Goal: Obtain resource: Download file/media

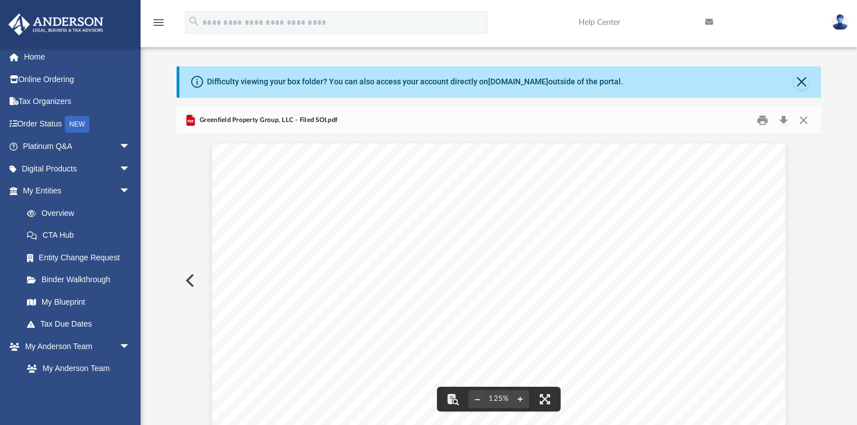
scroll to position [7, 7]
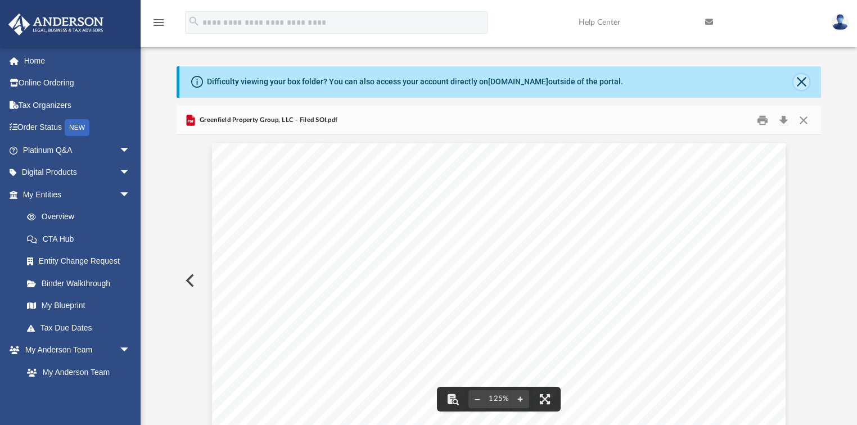
click at [423, 81] on button "Close" at bounding box center [801, 82] width 16 height 16
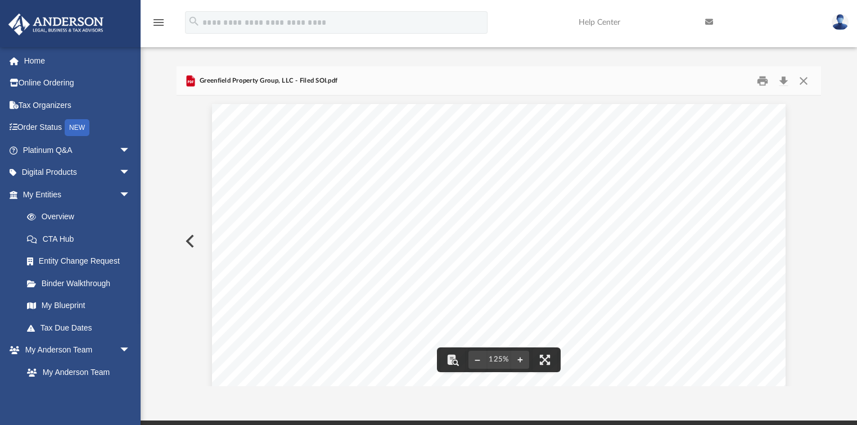
click at [193, 238] on button "Preview" at bounding box center [188, 240] width 25 height 31
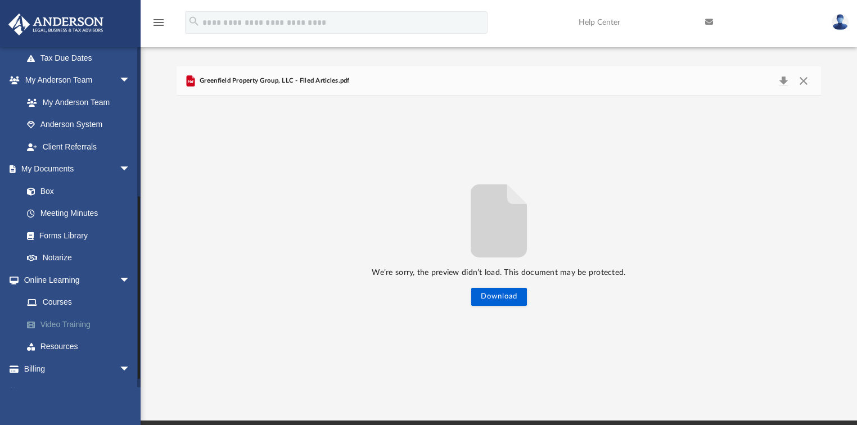
scroll to position [287, 0]
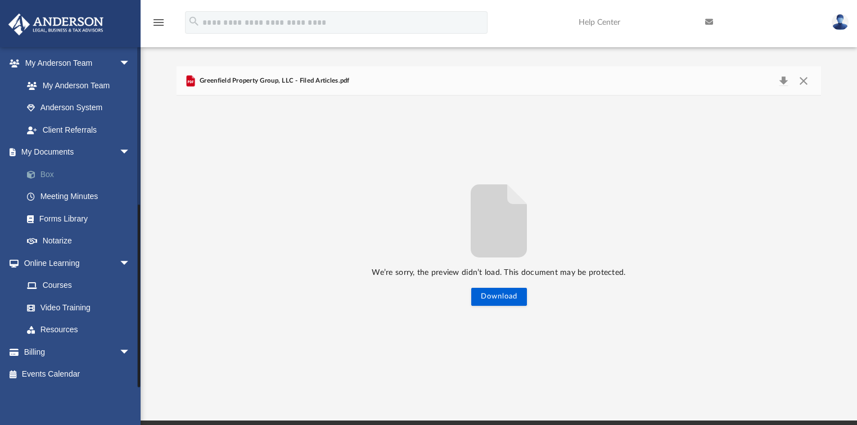
click at [48, 173] on link "Box" at bounding box center [82, 174] width 132 height 22
click at [47, 173] on link "Box" at bounding box center [82, 174] width 132 height 22
click at [423, 76] on button "Close" at bounding box center [803, 81] width 20 height 16
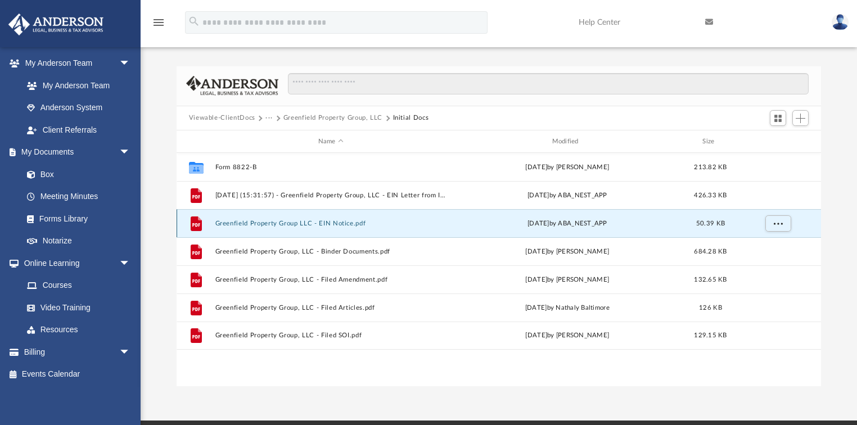
click at [286, 226] on button "Greenfield Property Group LLC - EIN Notice.pdf" at bounding box center [331, 223] width 232 height 7
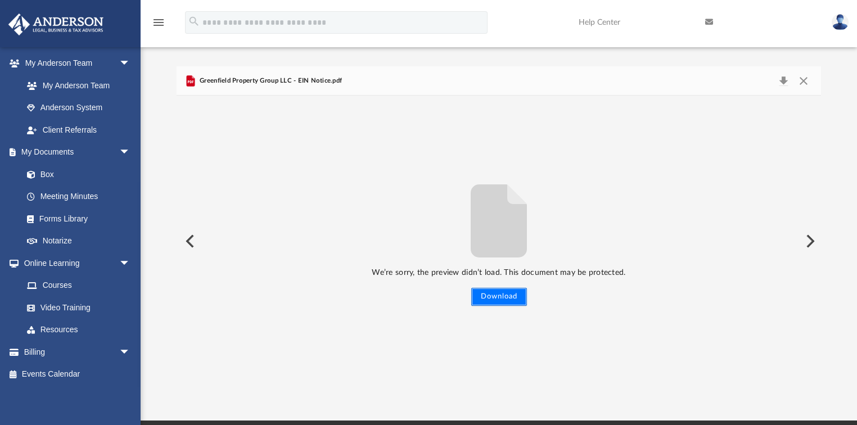
click at [423, 292] on button "Download" at bounding box center [499, 297] width 56 height 18
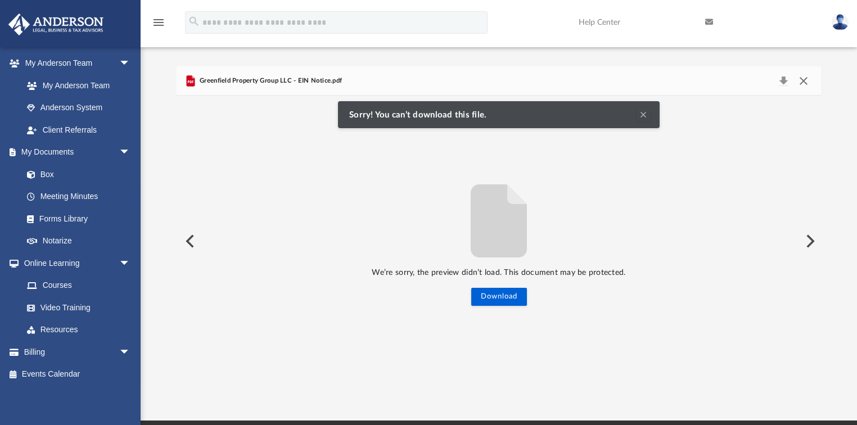
click at [423, 80] on button "Close" at bounding box center [803, 81] width 20 height 16
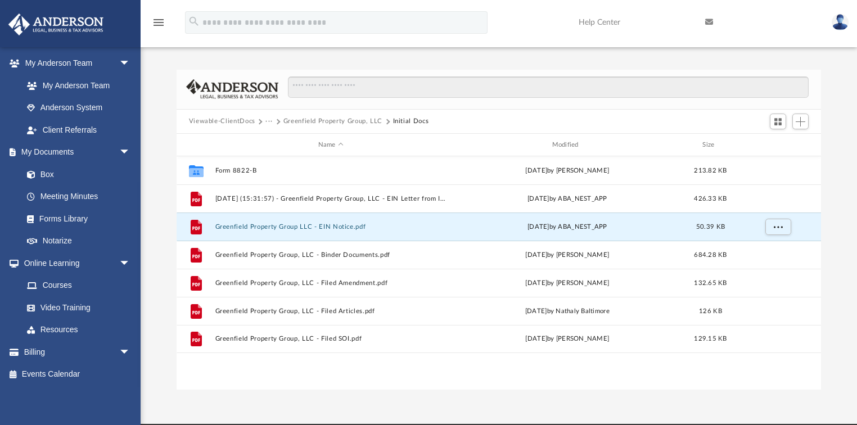
scroll to position [0, 0]
click at [423, 21] on link "Help Center" at bounding box center [633, 22] width 126 height 44
click at [423, 21] on img at bounding box center [839, 22] width 17 height 16
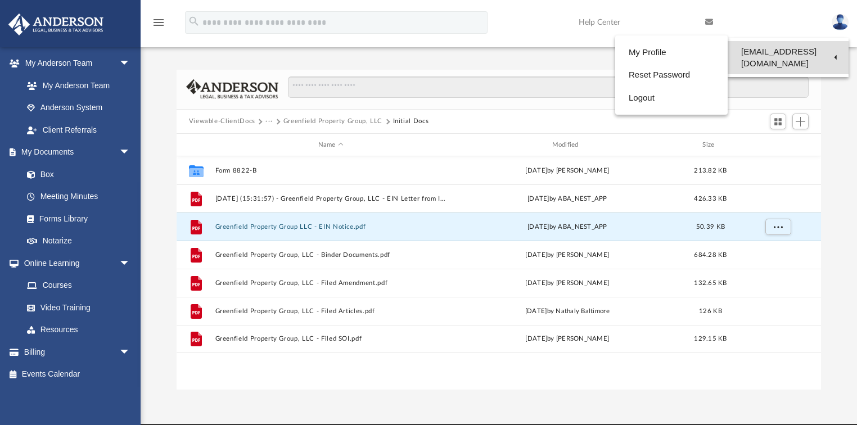
click at [423, 55] on link "[EMAIL_ADDRESS][DOMAIN_NAME]" at bounding box center [787, 57] width 121 height 33
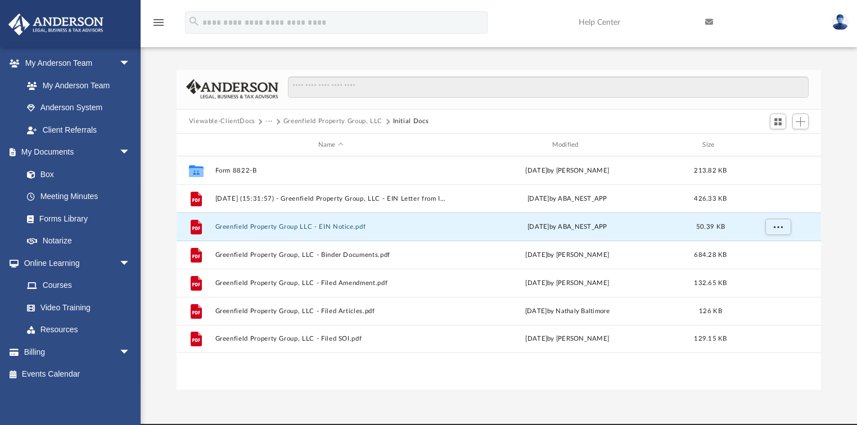
click at [423, 20] on link at bounding box center [840, 21] width 34 height 49
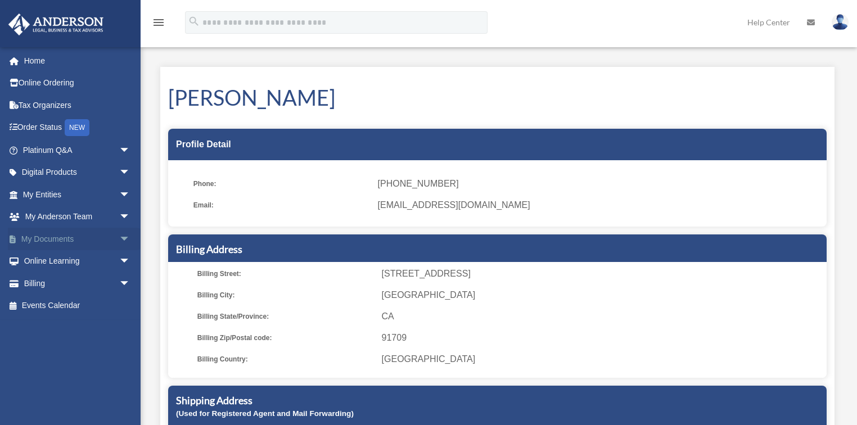
click at [119, 235] on span "arrow_drop_down" at bounding box center [130, 239] width 22 height 23
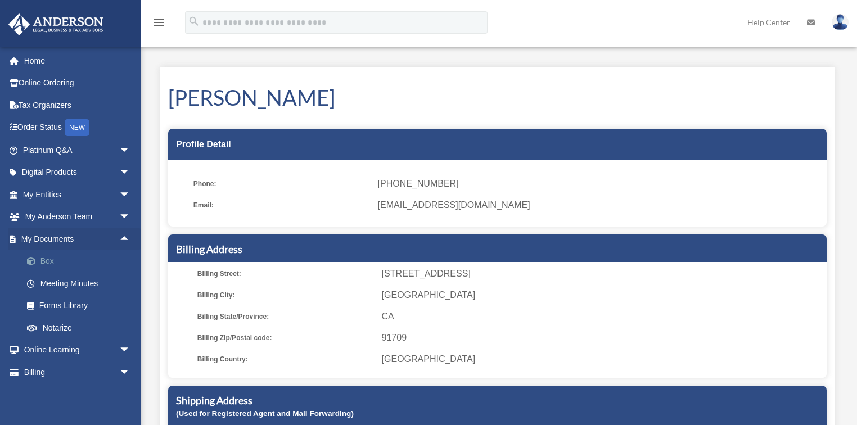
click at [48, 258] on link "Box" at bounding box center [82, 261] width 132 height 22
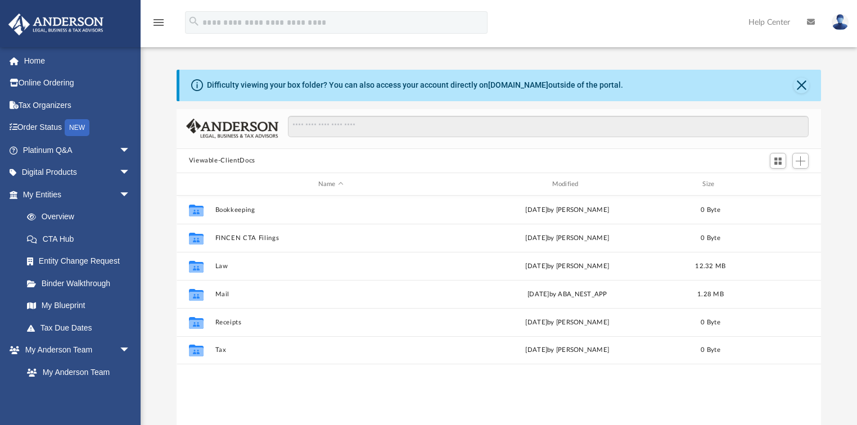
scroll to position [248, 638]
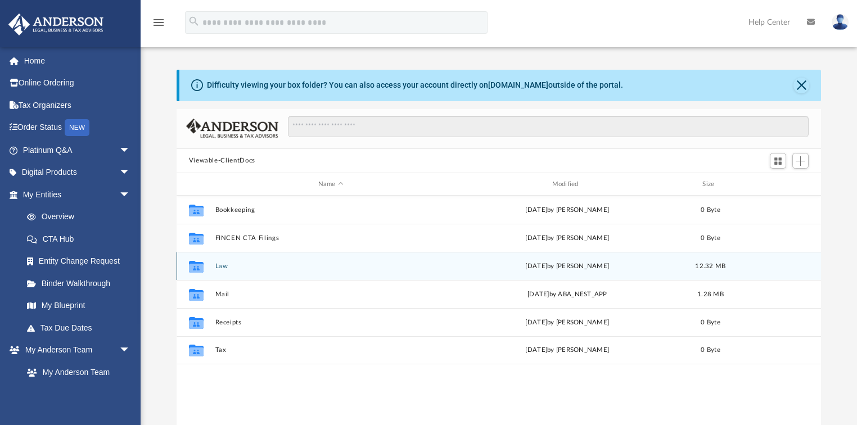
click at [216, 266] on button "Law" at bounding box center [331, 265] width 232 height 7
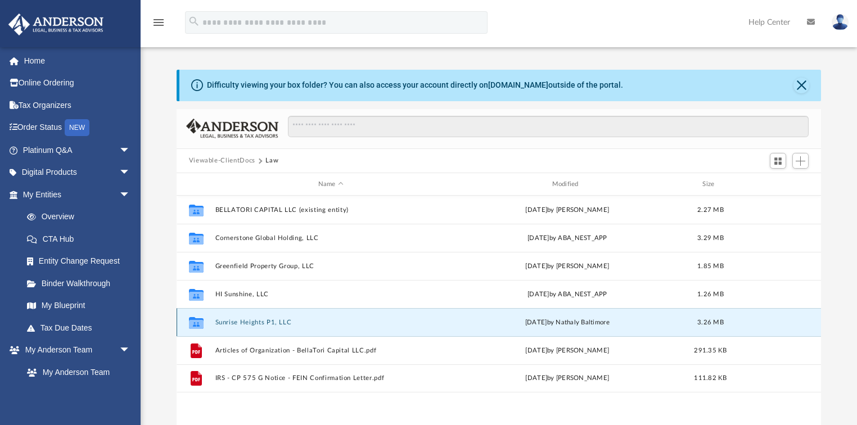
click at [258, 321] on button "Sunrise Heights P1, LLC" at bounding box center [331, 322] width 232 height 7
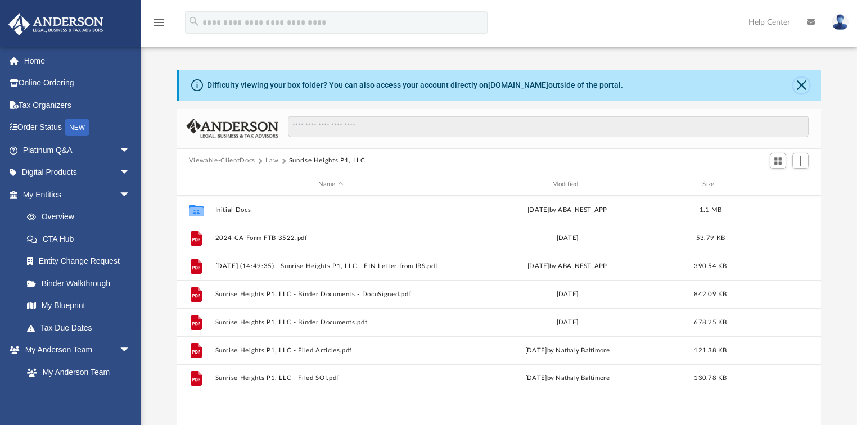
click at [801, 87] on button "Close" at bounding box center [801, 86] width 16 height 16
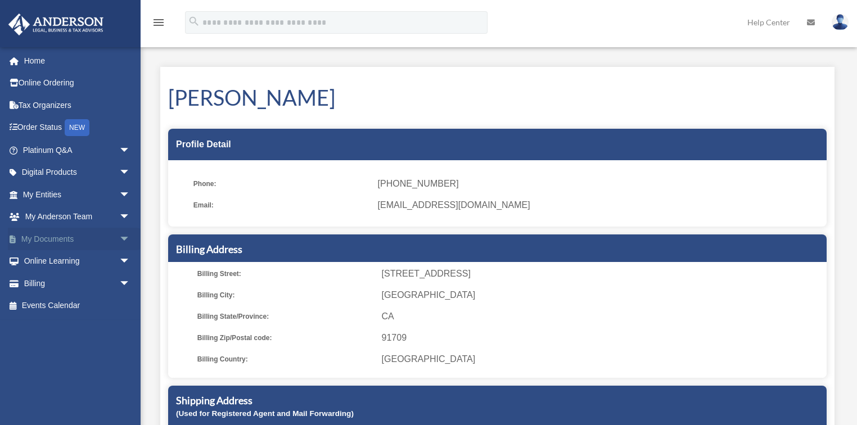
click at [64, 240] on link "My Documents arrow_drop_down" at bounding box center [77, 239] width 139 height 22
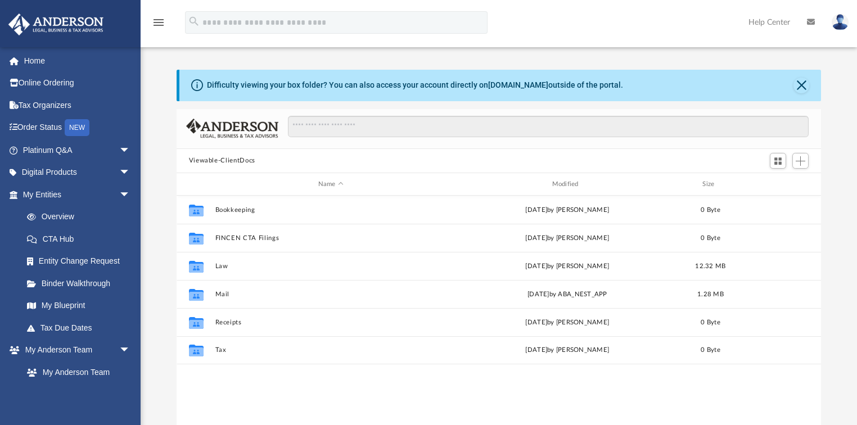
scroll to position [248, 638]
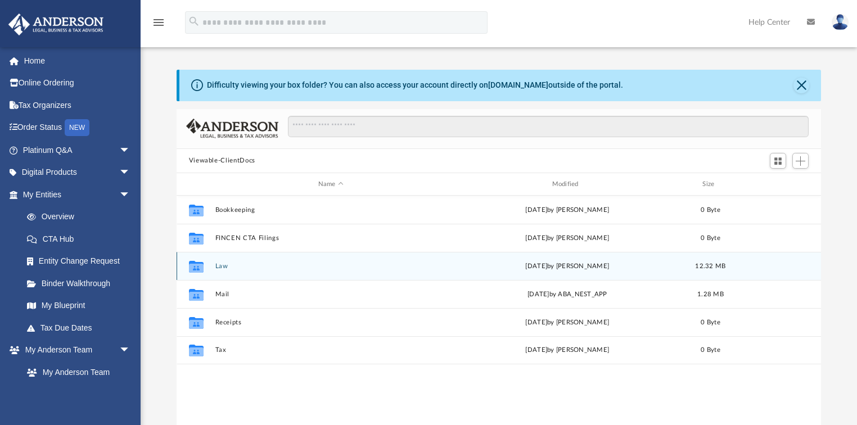
click at [215, 269] on button "Law" at bounding box center [331, 265] width 232 height 7
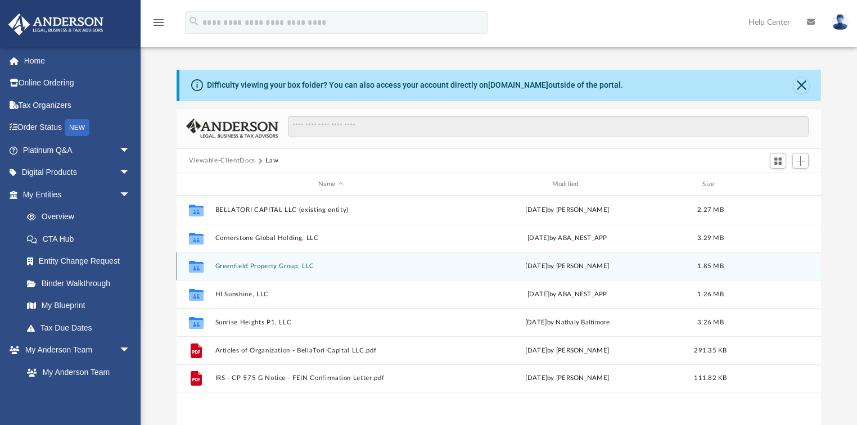
click at [239, 270] on div "Collaborated Folder Greenfield Property Group, LLC Fri Sep 19 2025 by Mya Ford …" at bounding box center [498, 266] width 645 height 28
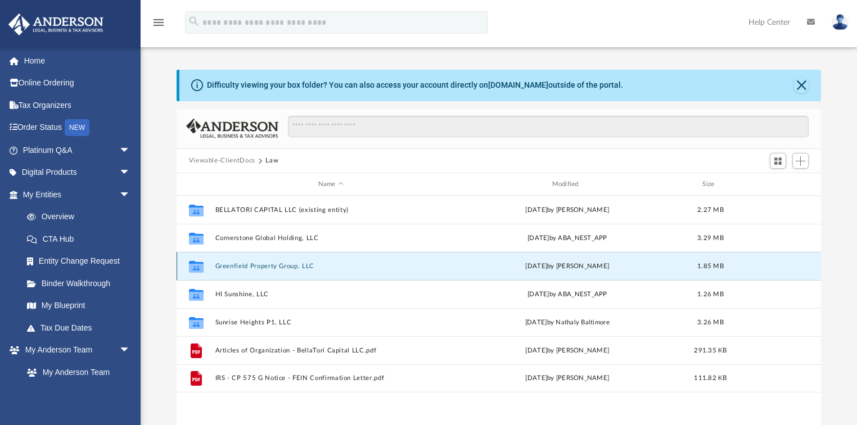
click at [239, 270] on div "Collaborated Folder Greenfield Property Group, LLC Fri Sep 19 2025 by Mya Ford …" at bounding box center [498, 266] width 645 height 28
click at [196, 268] on icon "grid" at bounding box center [195, 268] width 15 height 9
click at [209, 266] on div "Collaborated Folder" at bounding box center [196, 266] width 28 height 18
click at [202, 266] on icon "grid" at bounding box center [195, 268] width 15 height 9
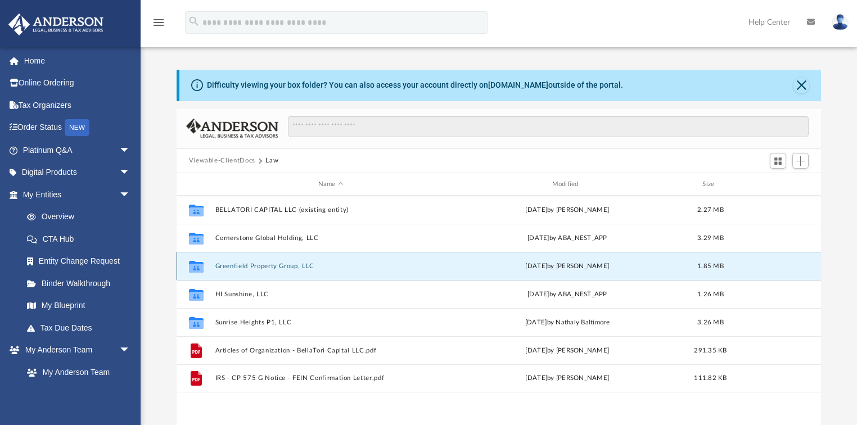
click at [278, 263] on button "Greenfield Property Group, LLC" at bounding box center [331, 265] width 232 height 7
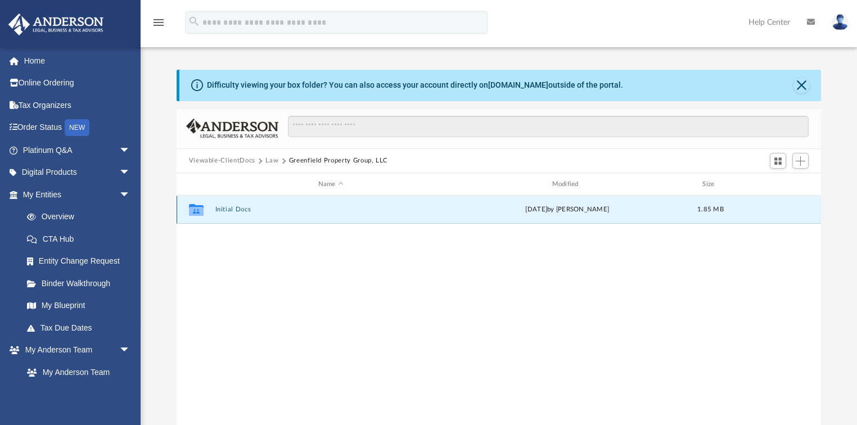
click at [248, 211] on button "Initial Docs" at bounding box center [331, 209] width 232 height 7
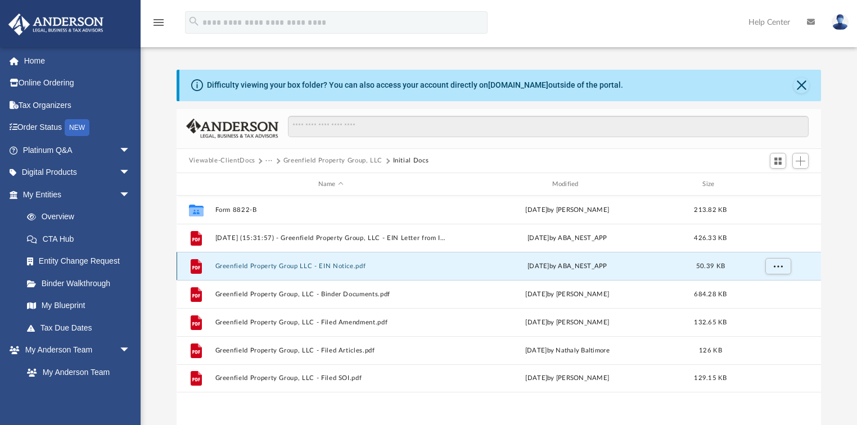
click at [287, 263] on button "Greenfield Property Group LLC - EIN Notice.pdf" at bounding box center [331, 265] width 232 height 7
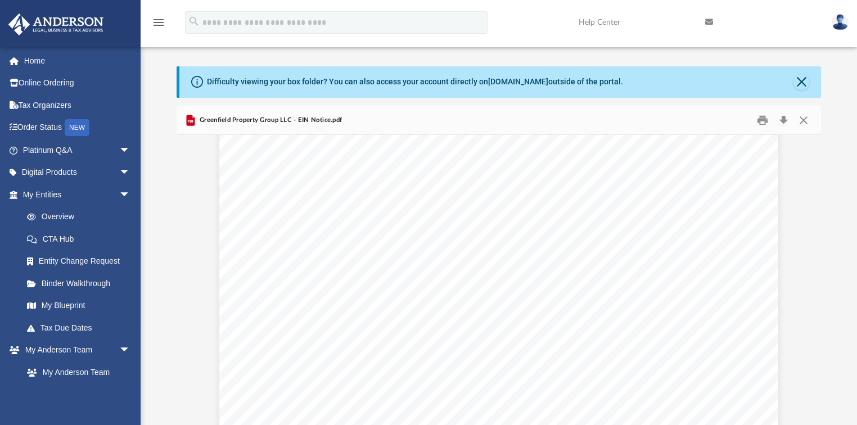
scroll to position [0, 0]
click at [193, 279] on button "Preview" at bounding box center [188, 280] width 25 height 31
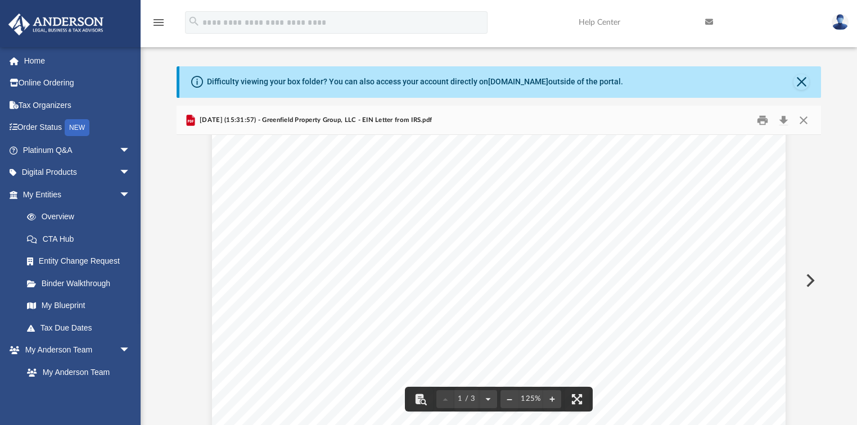
scroll to position [135, 0]
click at [764, 117] on button "Print" at bounding box center [762, 119] width 22 height 17
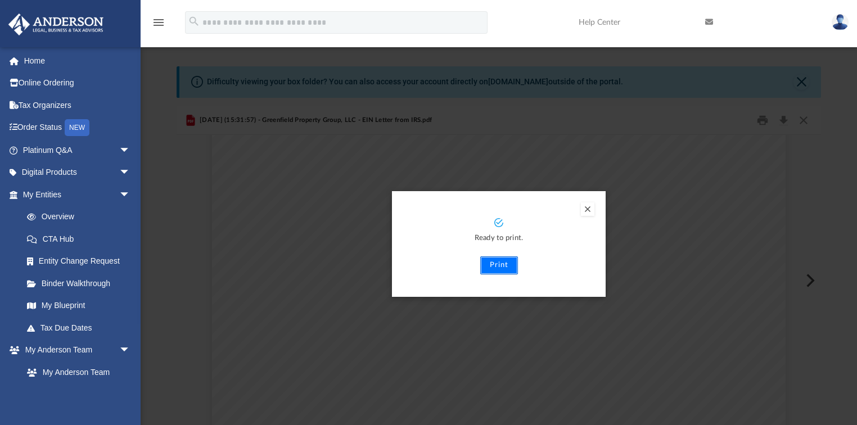
click at [500, 265] on button "Print" at bounding box center [499, 265] width 38 height 18
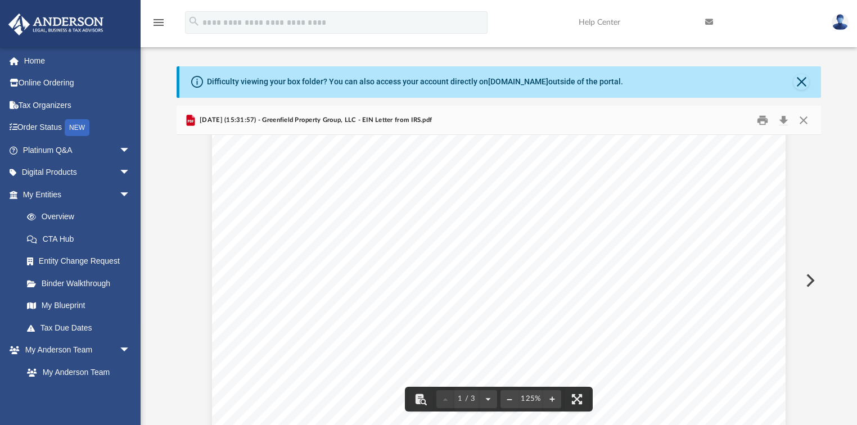
scroll to position [0, 0]
